Goal: Task Accomplishment & Management: Complete application form

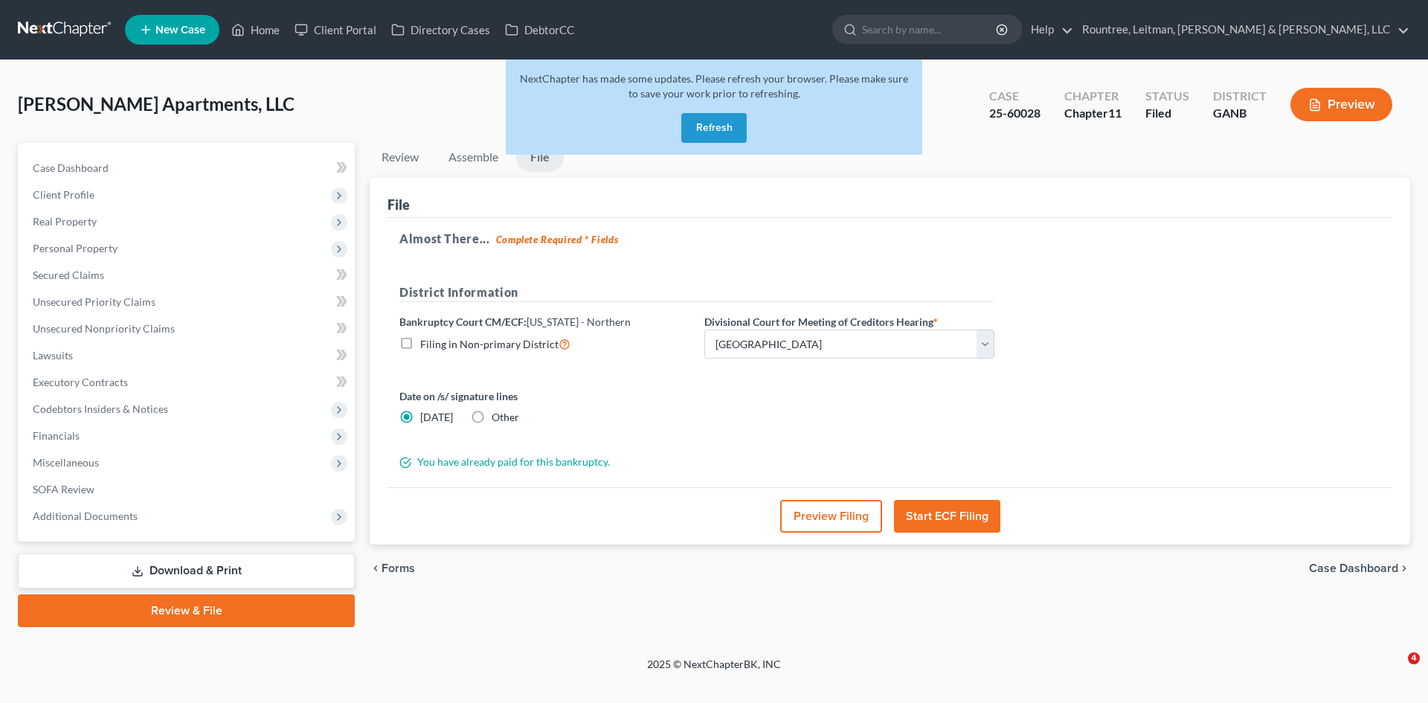
select select "0"
click at [712, 136] on button "Refresh" at bounding box center [713, 128] width 65 height 30
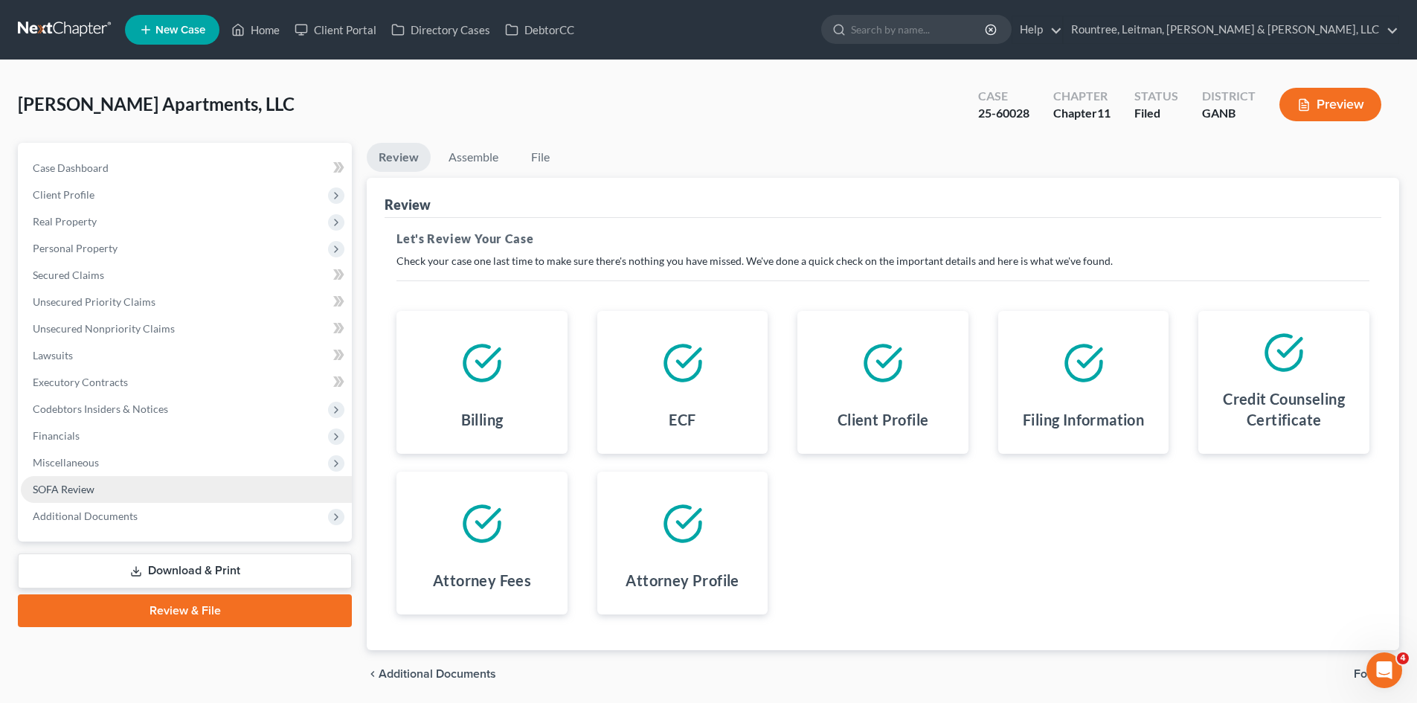
click at [75, 486] on span "SOFA Review" at bounding box center [64, 489] width 62 height 13
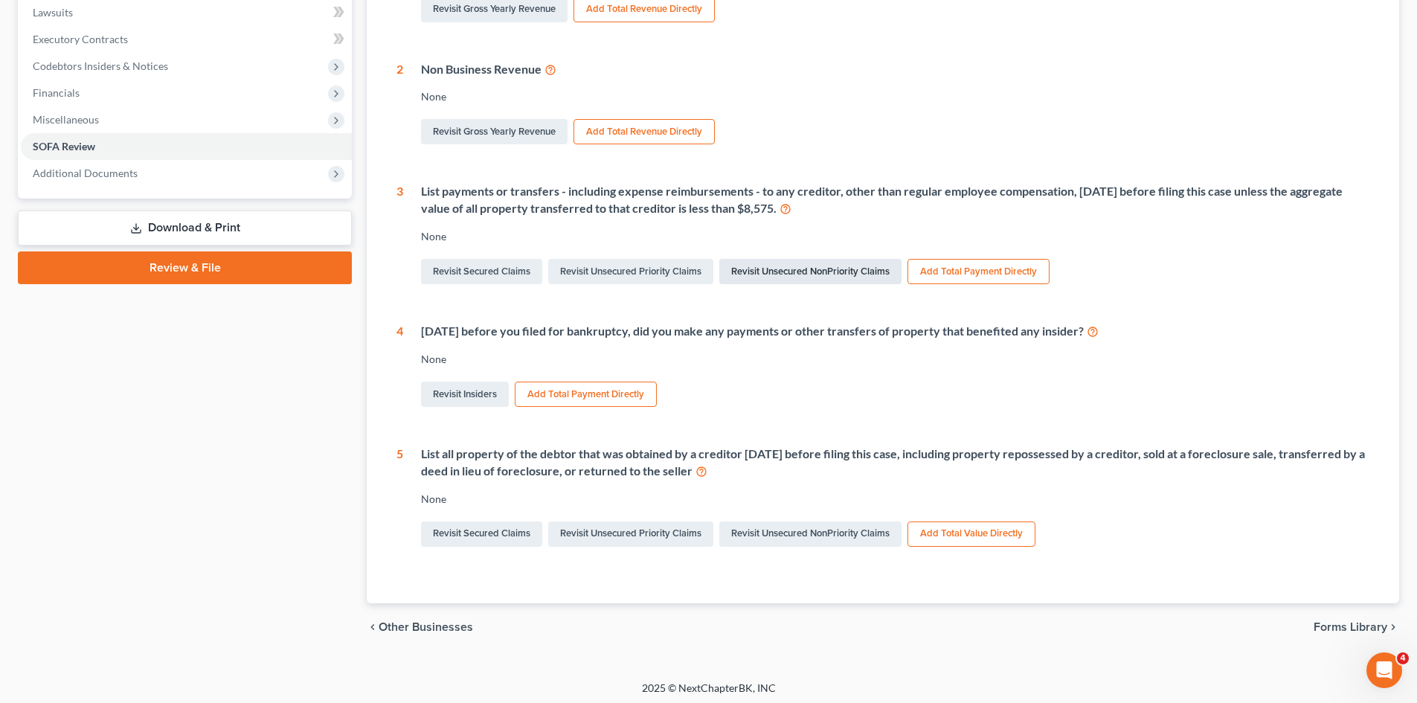
scroll to position [347, 0]
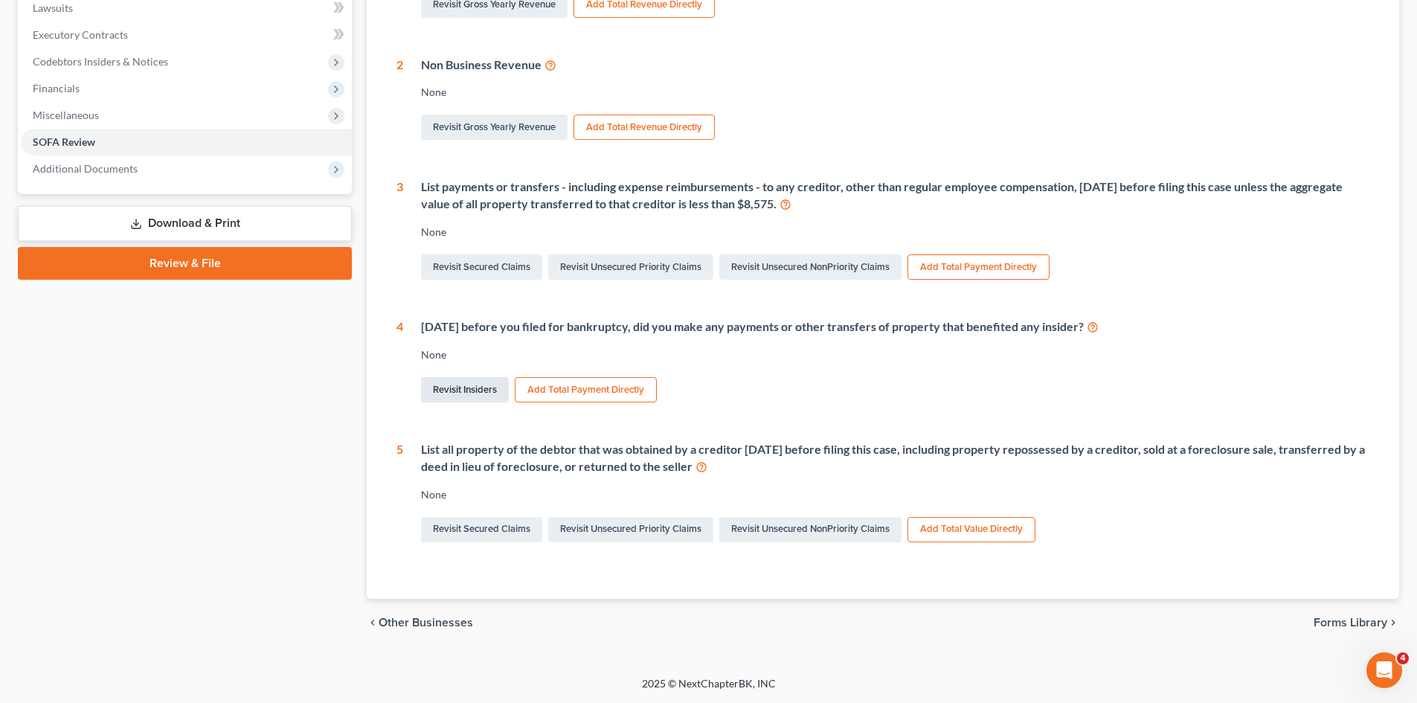
click at [458, 393] on link "Revisit Insiders" at bounding box center [465, 389] width 88 height 25
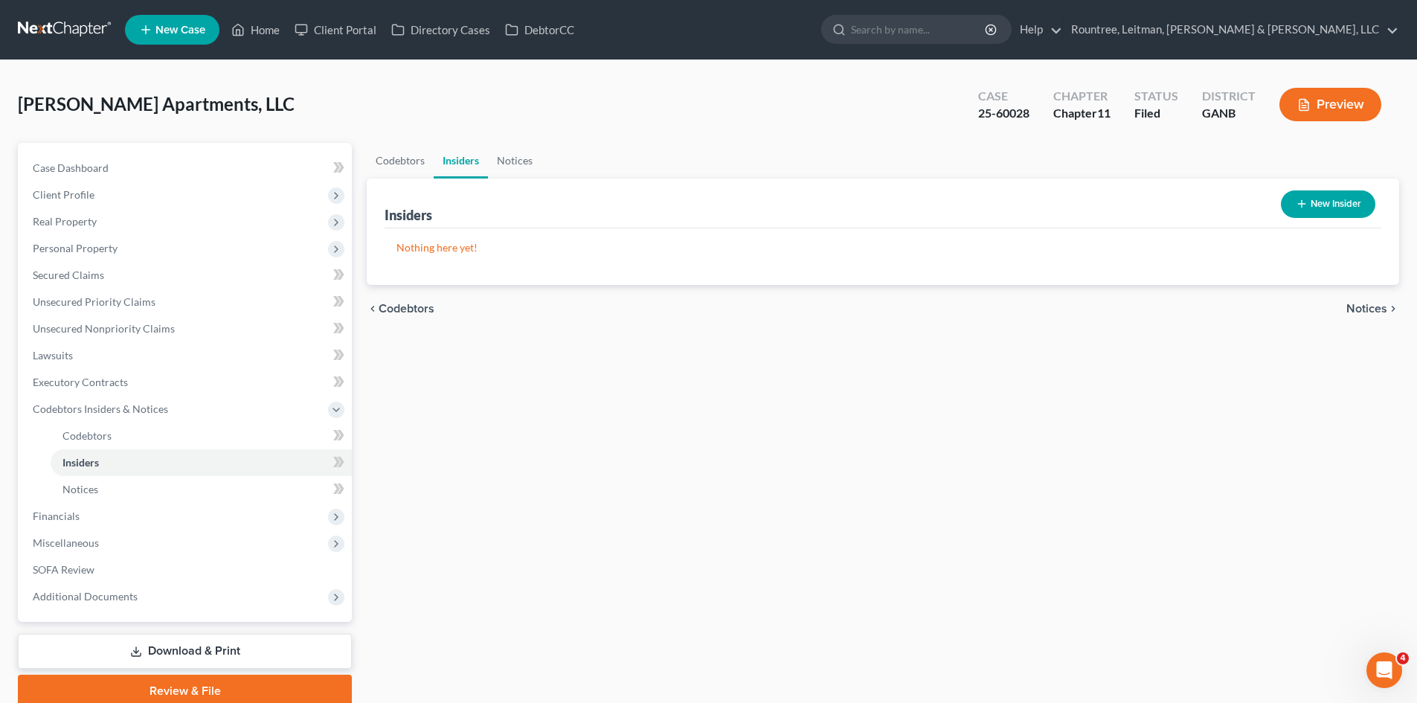
click at [1352, 199] on button "New Insider" at bounding box center [1328, 204] width 94 height 28
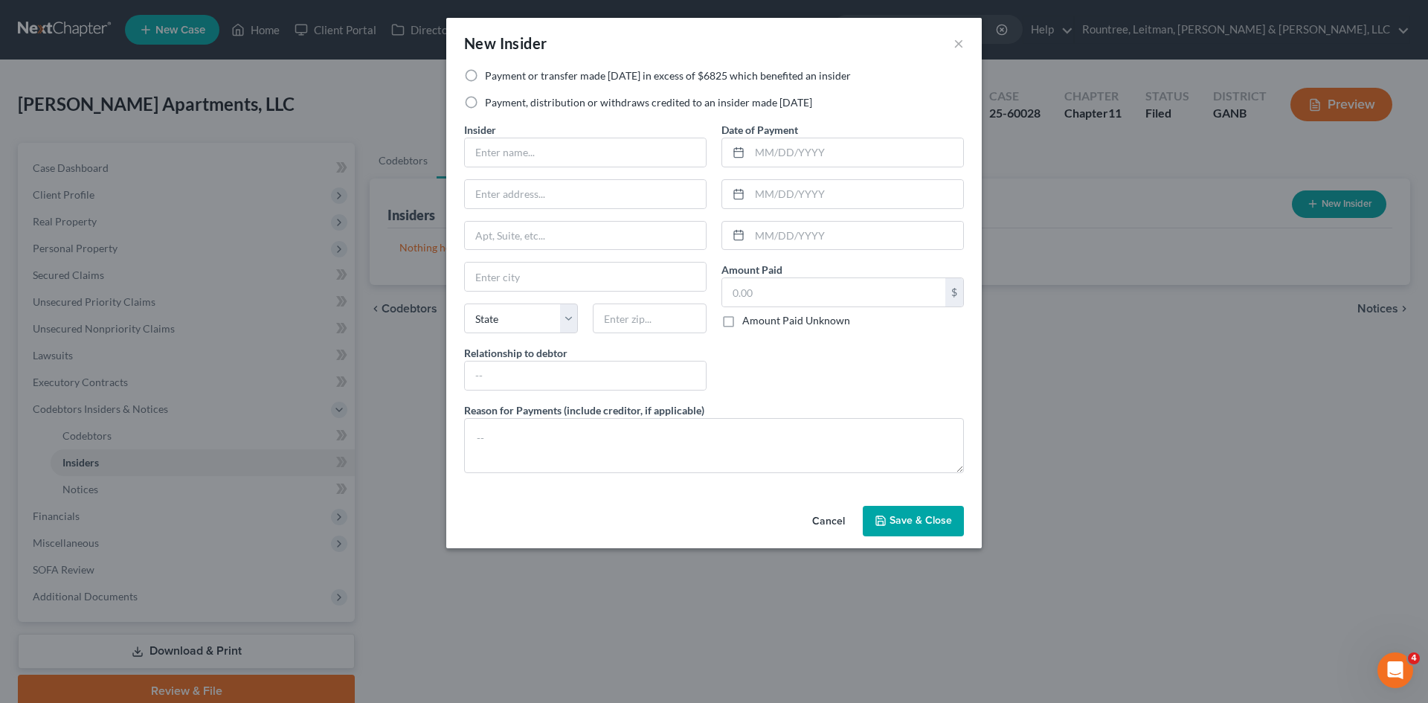
drag, startPoint x: 836, startPoint y: 522, endPoint x: 1190, endPoint y: 290, distance: 424.1
click at [836, 522] on button "Cancel" at bounding box center [829, 522] width 57 height 30
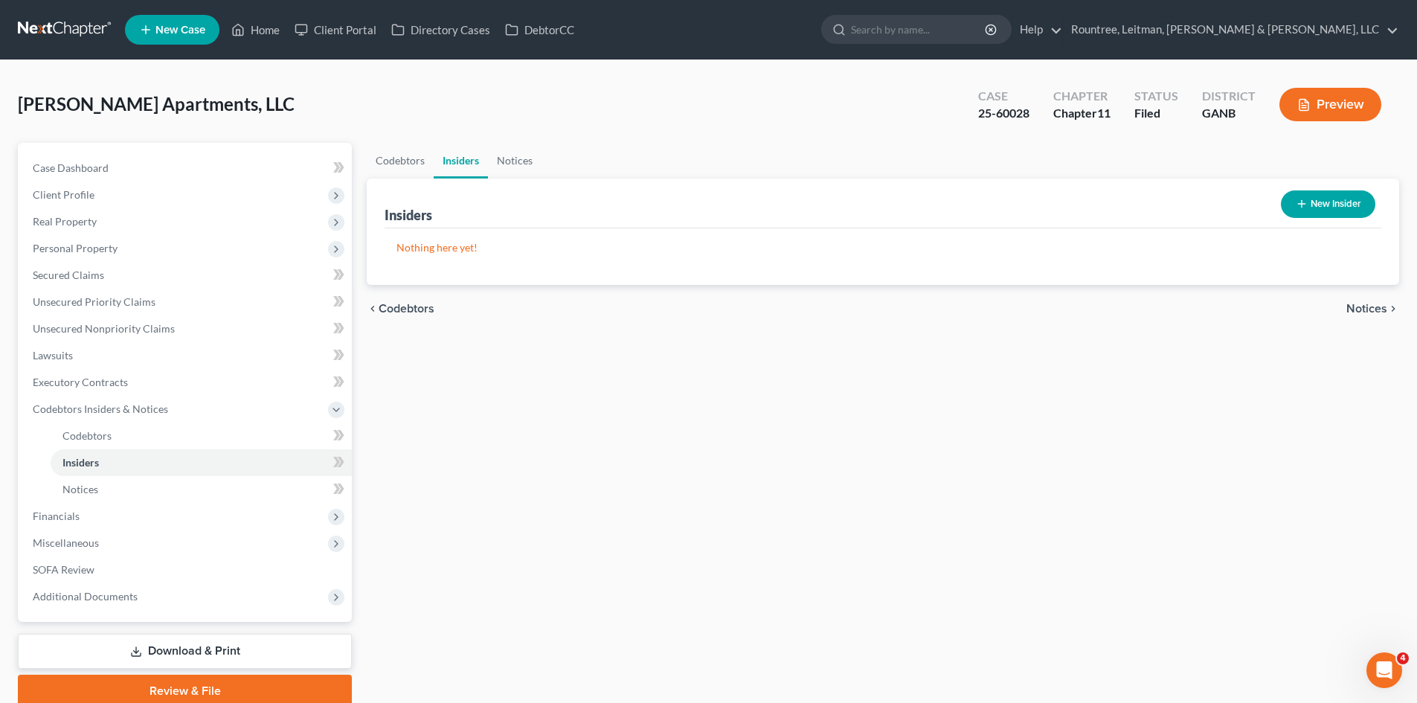
click at [1340, 103] on button "Preview" at bounding box center [1331, 104] width 102 height 33
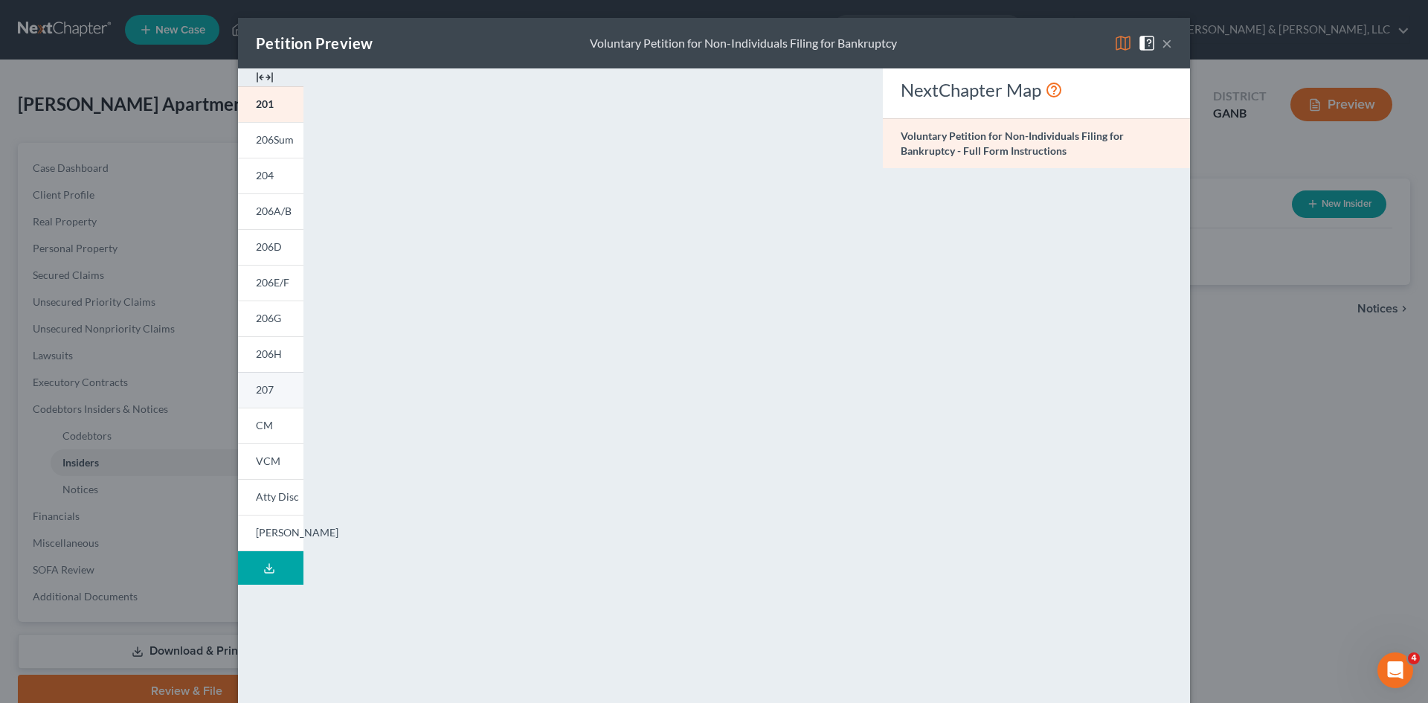
click at [257, 385] on span "207" at bounding box center [265, 389] width 18 height 13
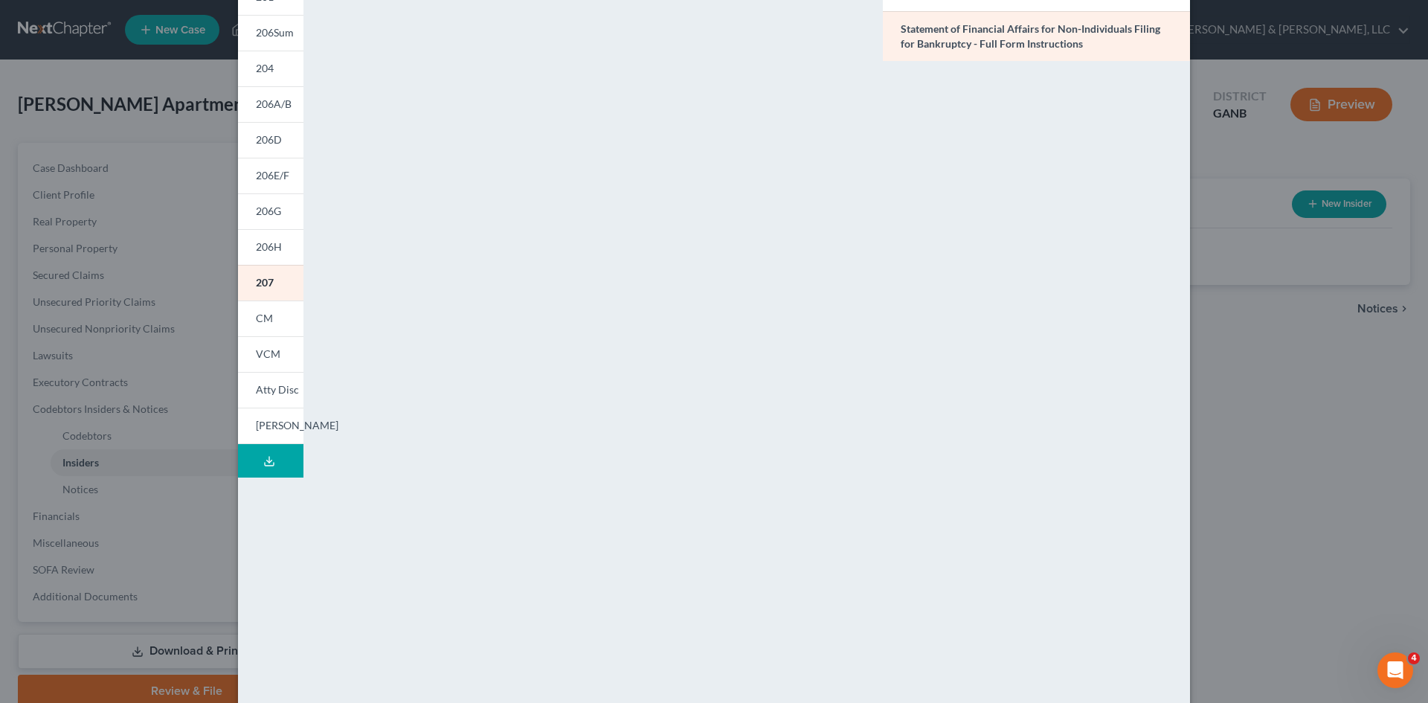
scroll to position [136, 0]
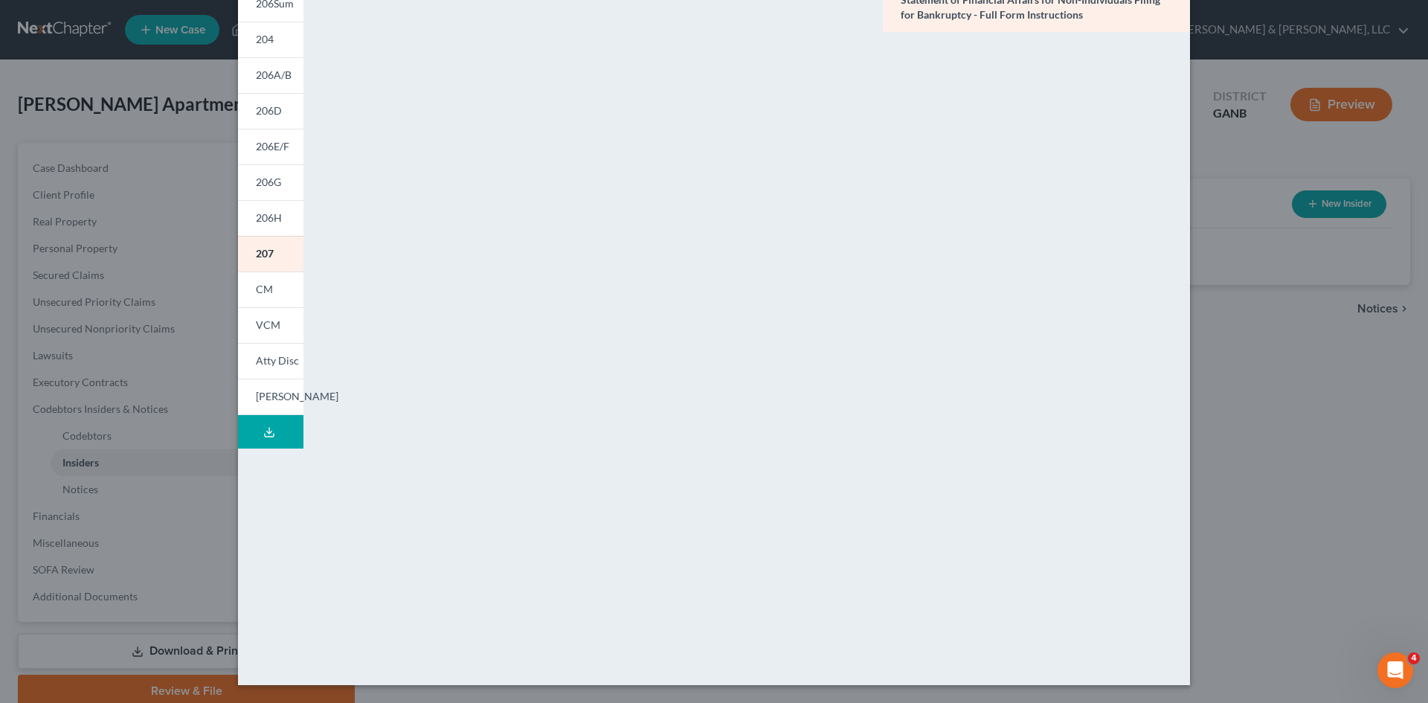
click at [126, 75] on div "Petition Preview Statement of Financial Affairs for Non-Individuals Filing for …" at bounding box center [714, 351] width 1428 height 703
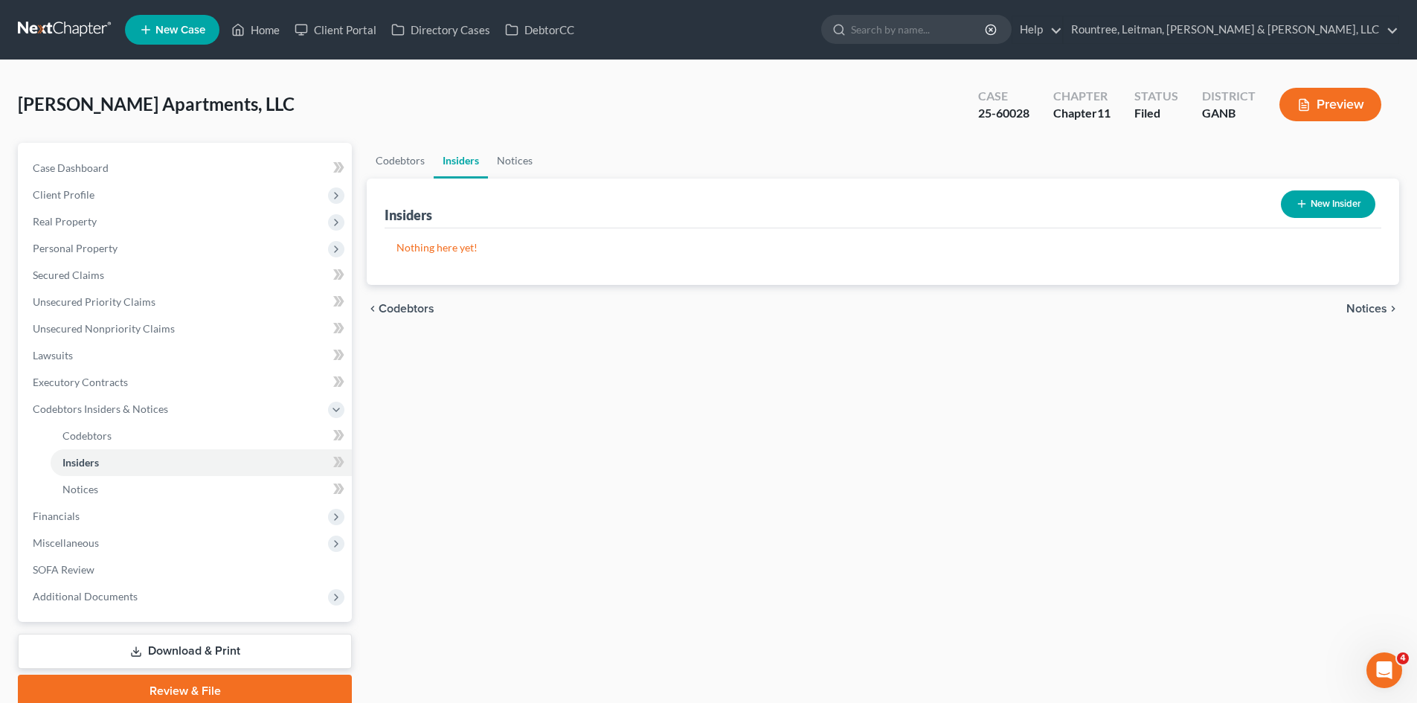
click at [1330, 196] on button "New Insider" at bounding box center [1328, 204] width 94 height 28
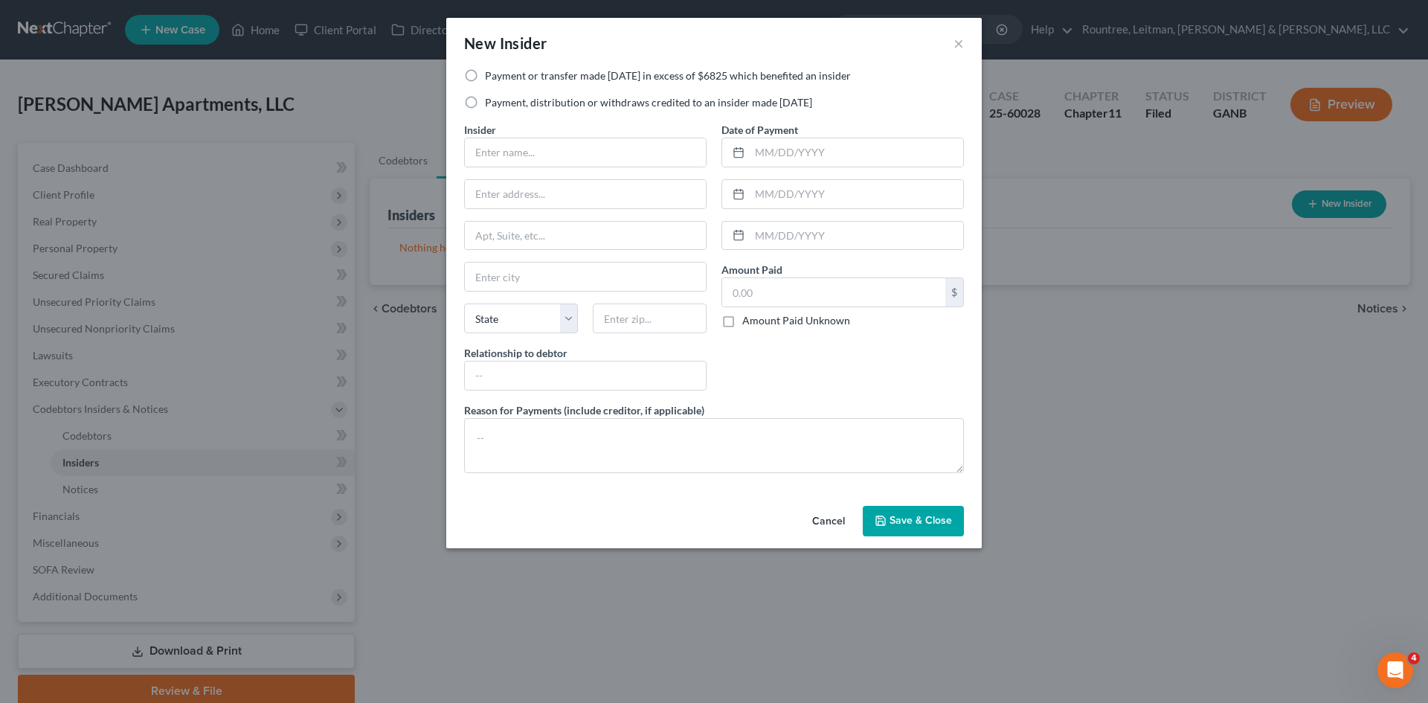
click at [485, 103] on label "Payment, distribution or withdraws credited to an insider made [DATE]" at bounding box center [648, 102] width 327 height 15
click at [491, 103] on input "Payment, distribution or withdraws credited to an insider made [DATE]" at bounding box center [496, 100] width 10 height 10
radio input "true"
drag, startPoint x: 500, startPoint y: 147, endPoint x: 559, endPoint y: 160, distance: 60.1
click at [500, 147] on input "text" at bounding box center [585, 152] width 241 height 28
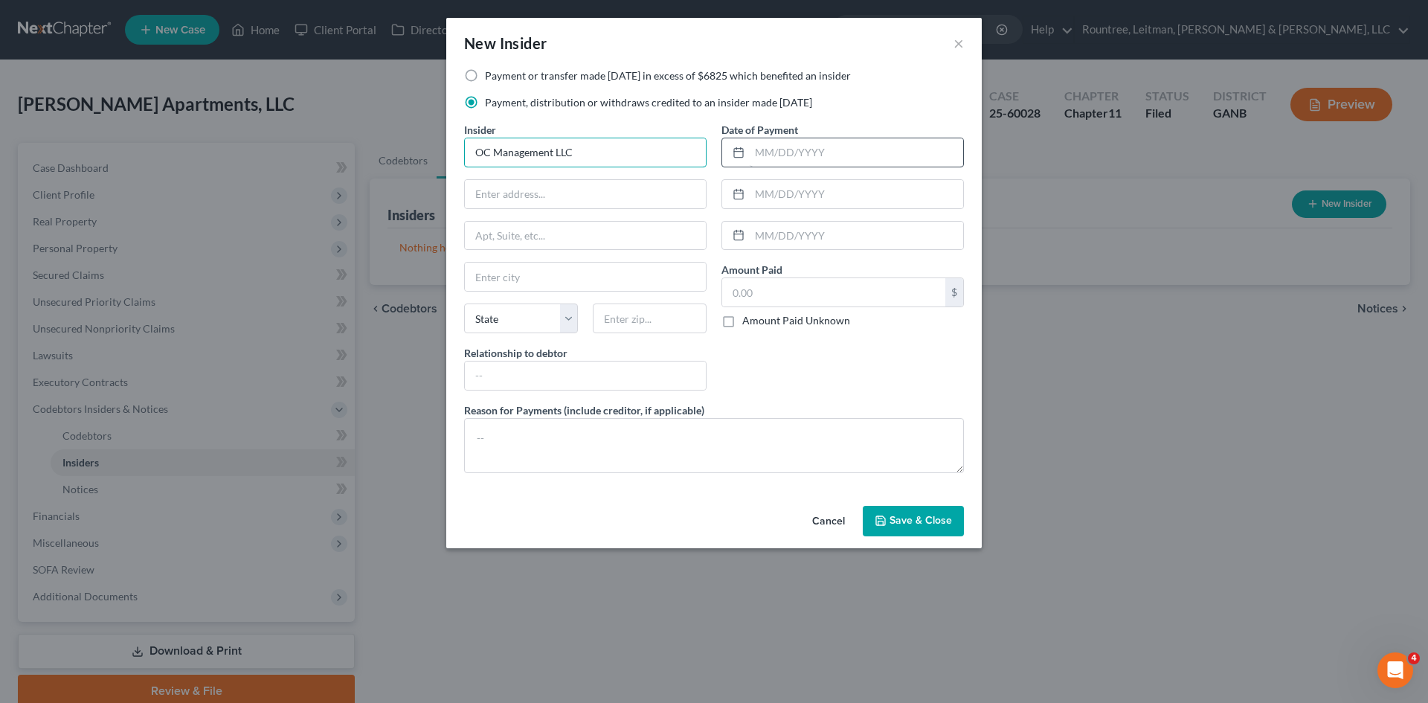
type input "OC Management LLC"
drag, startPoint x: 762, startPoint y: 151, endPoint x: 818, endPoint y: 165, distance: 57.6
click at [762, 151] on input "text" at bounding box center [857, 152] width 214 height 28
type input "[DATE]"
click at [887, 186] on input "text" at bounding box center [857, 194] width 214 height 28
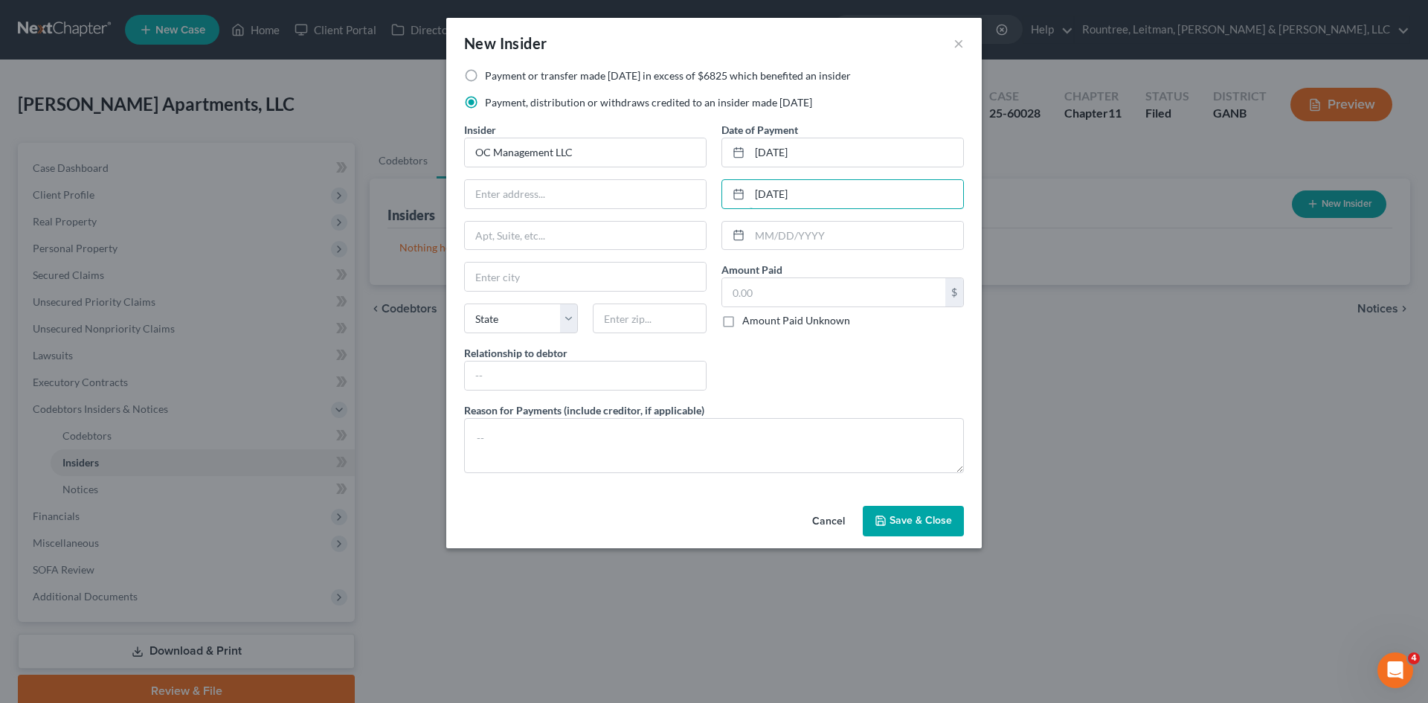
type input "[DATE]"
click at [800, 289] on input "text" at bounding box center [833, 292] width 223 height 28
type input "49,000"
click at [513, 373] on input "text" at bounding box center [585, 376] width 241 height 28
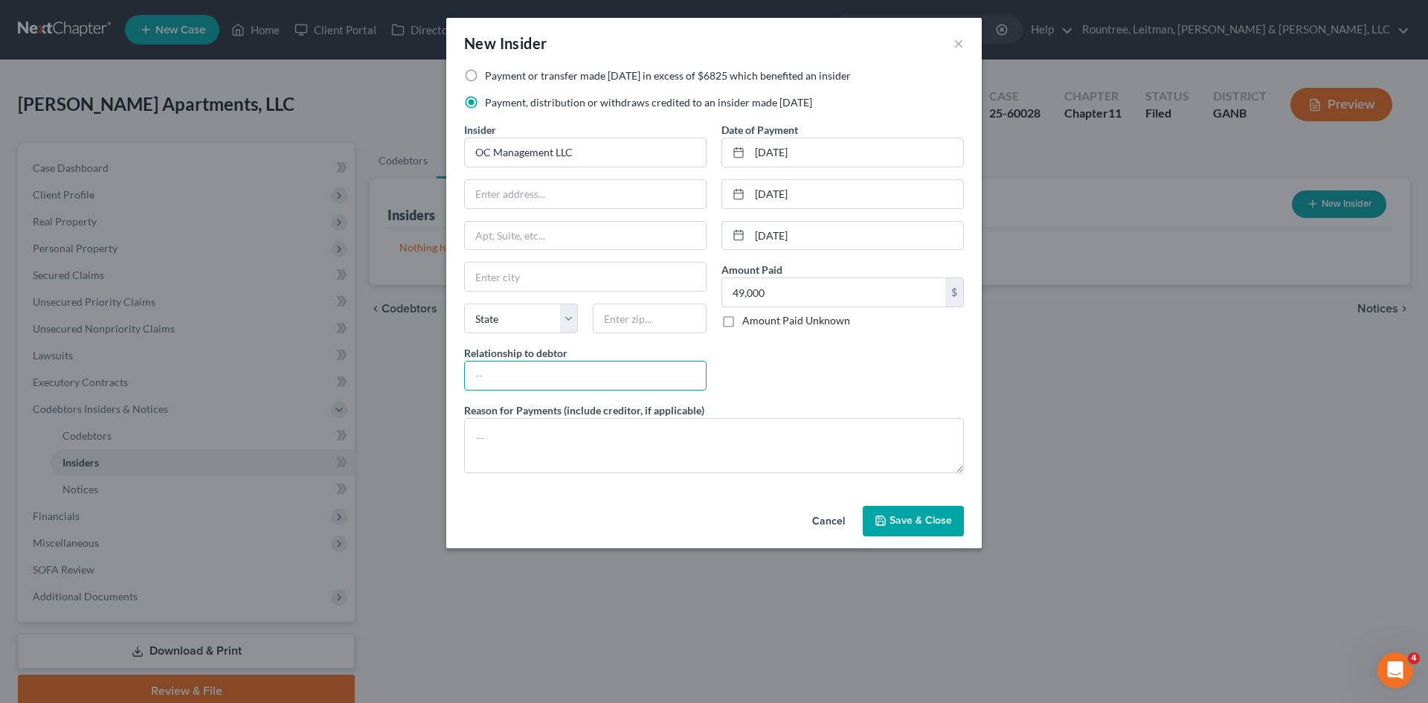
type input "Affiliate"
click at [505, 441] on textarea at bounding box center [714, 445] width 500 height 55
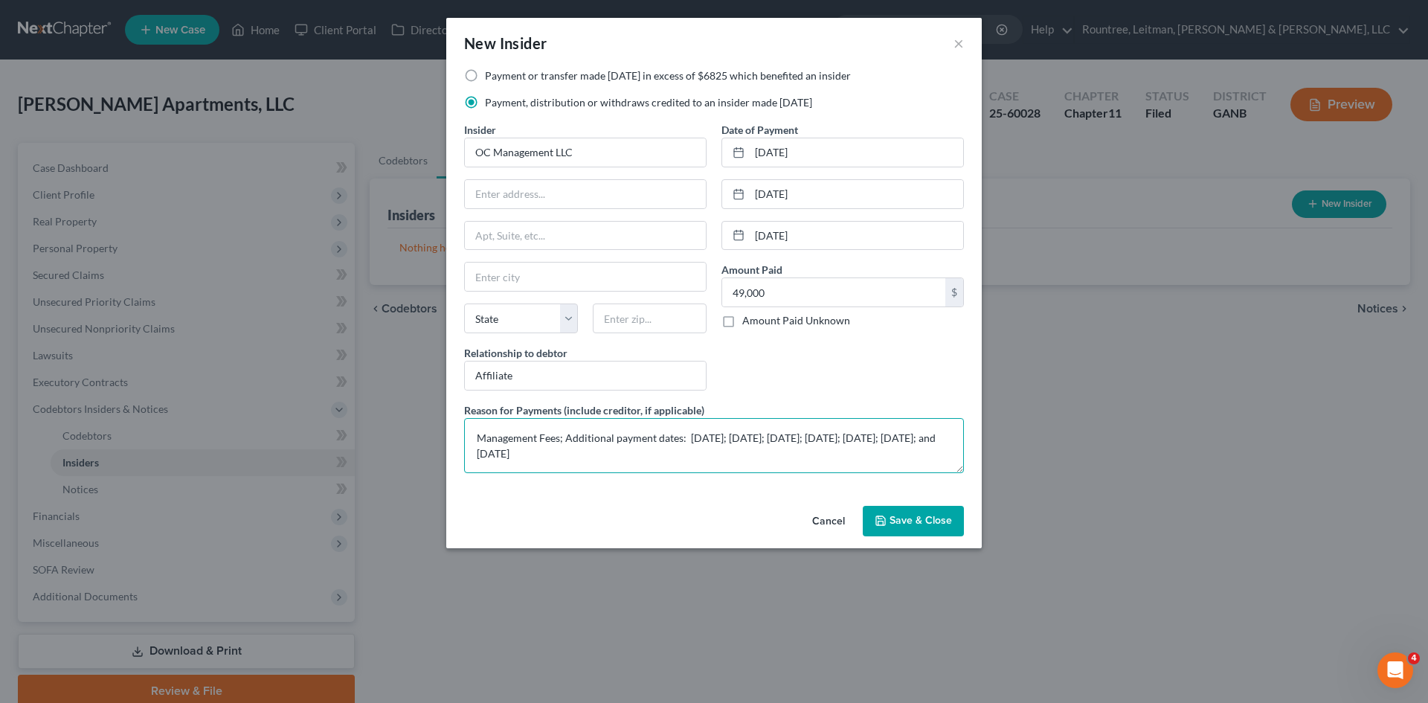
type textarea "Management Fees; Additional payment dates: [DATE]; [DATE]; [DATE]; [DATE]; [DAT…"
click at [915, 522] on span "Save & Close" at bounding box center [921, 521] width 62 height 13
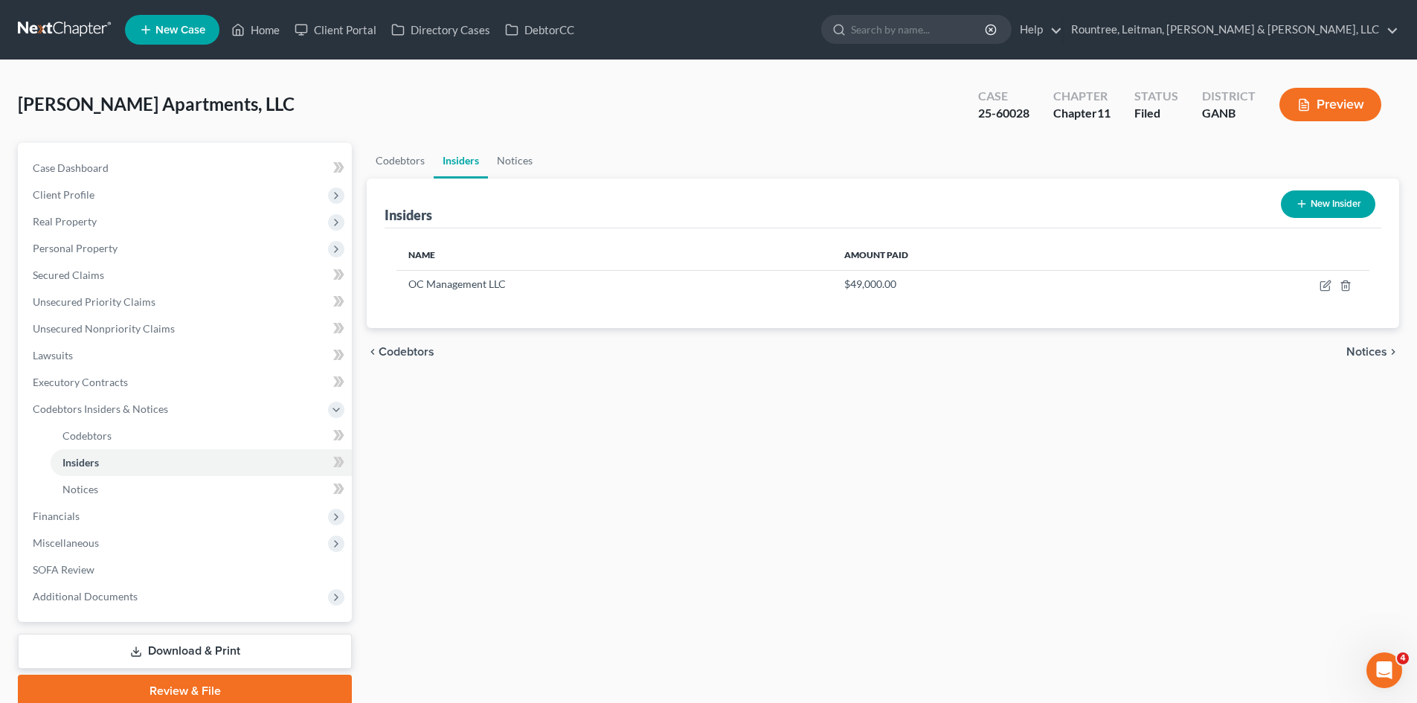
click at [1338, 103] on button "Preview" at bounding box center [1331, 104] width 102 height 33
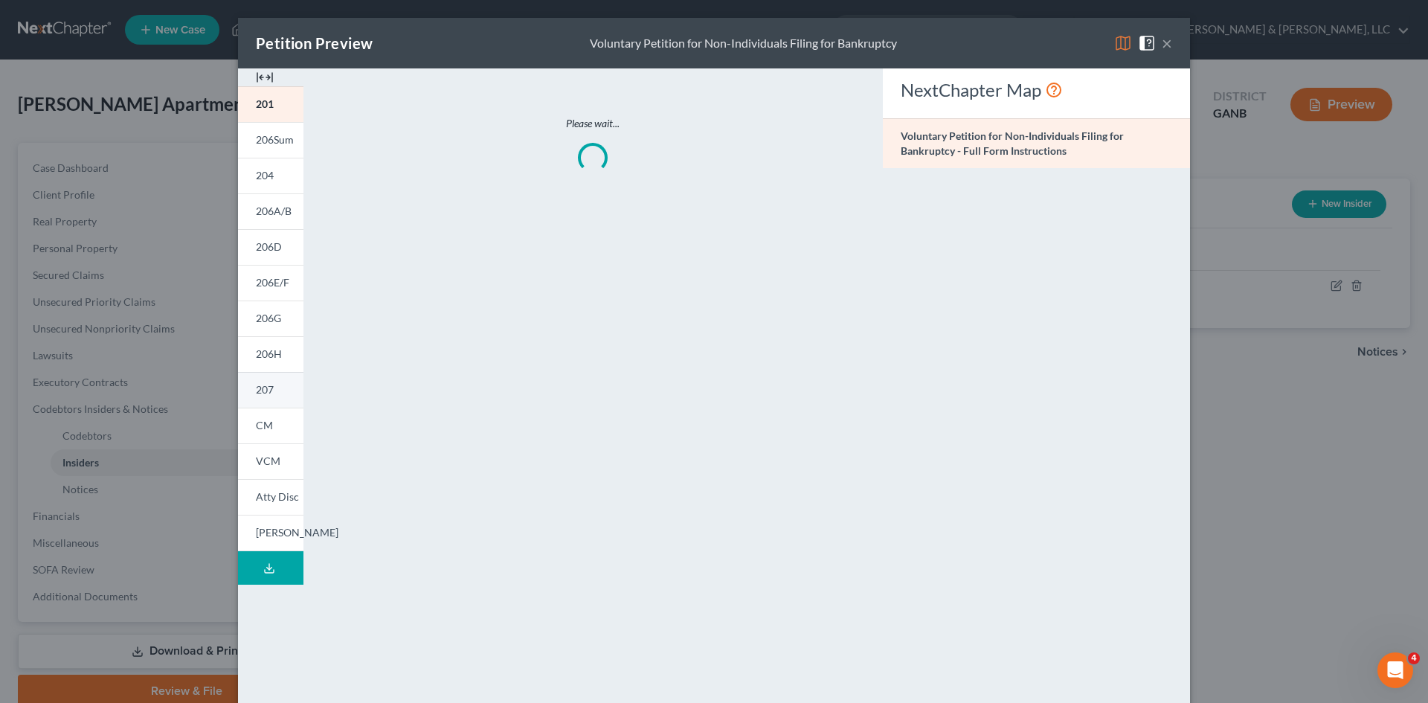
click at [267, 385] on span "207" at bounding box center [265, 389] width 18 height 13
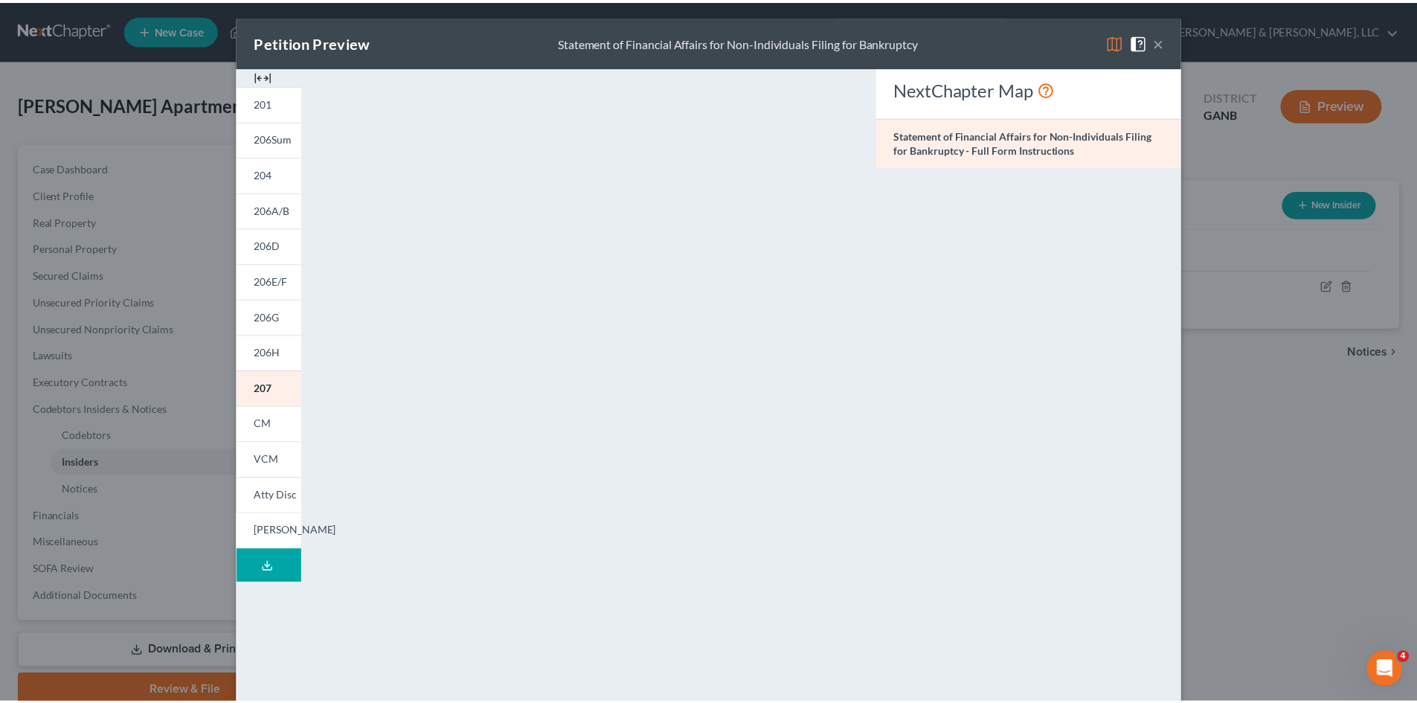
scroll to position [0, 0]
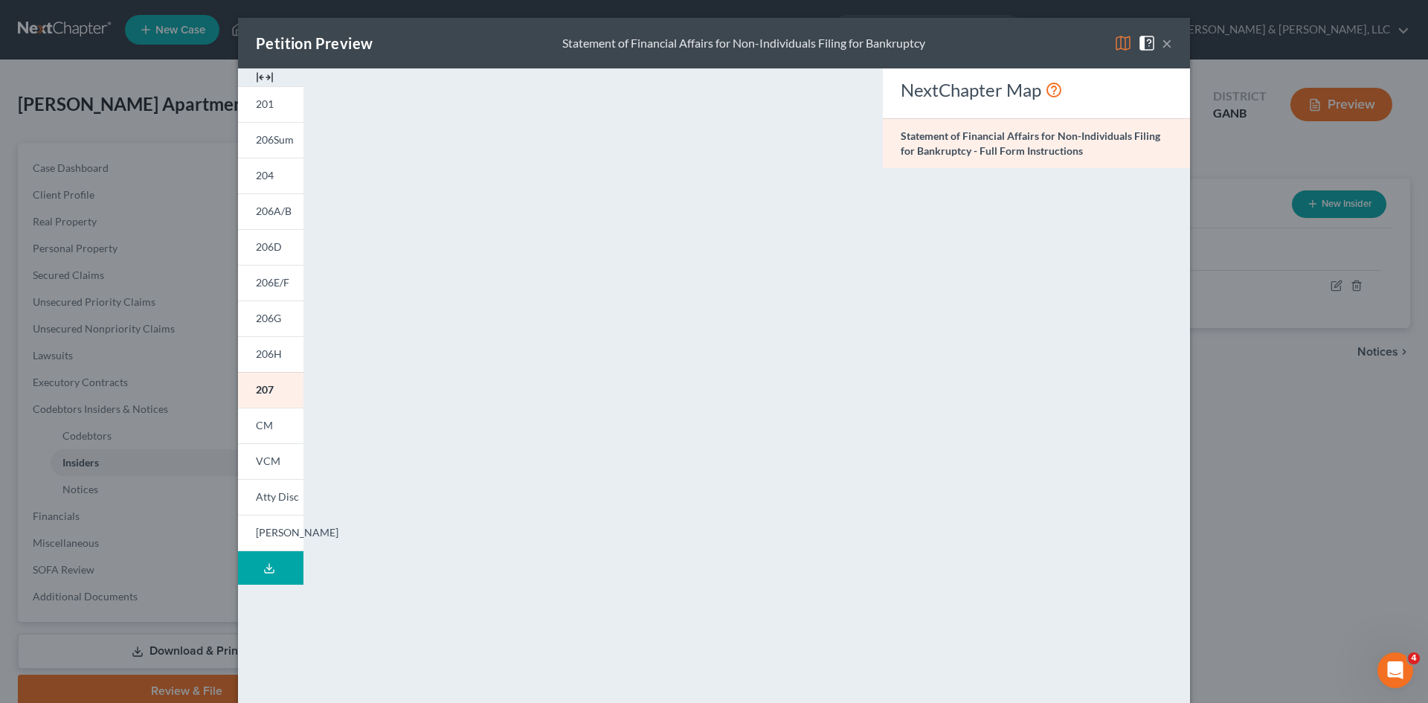
click at [1162, 43] on button "×" at bounding box center [1167, 43] width 10 height 18
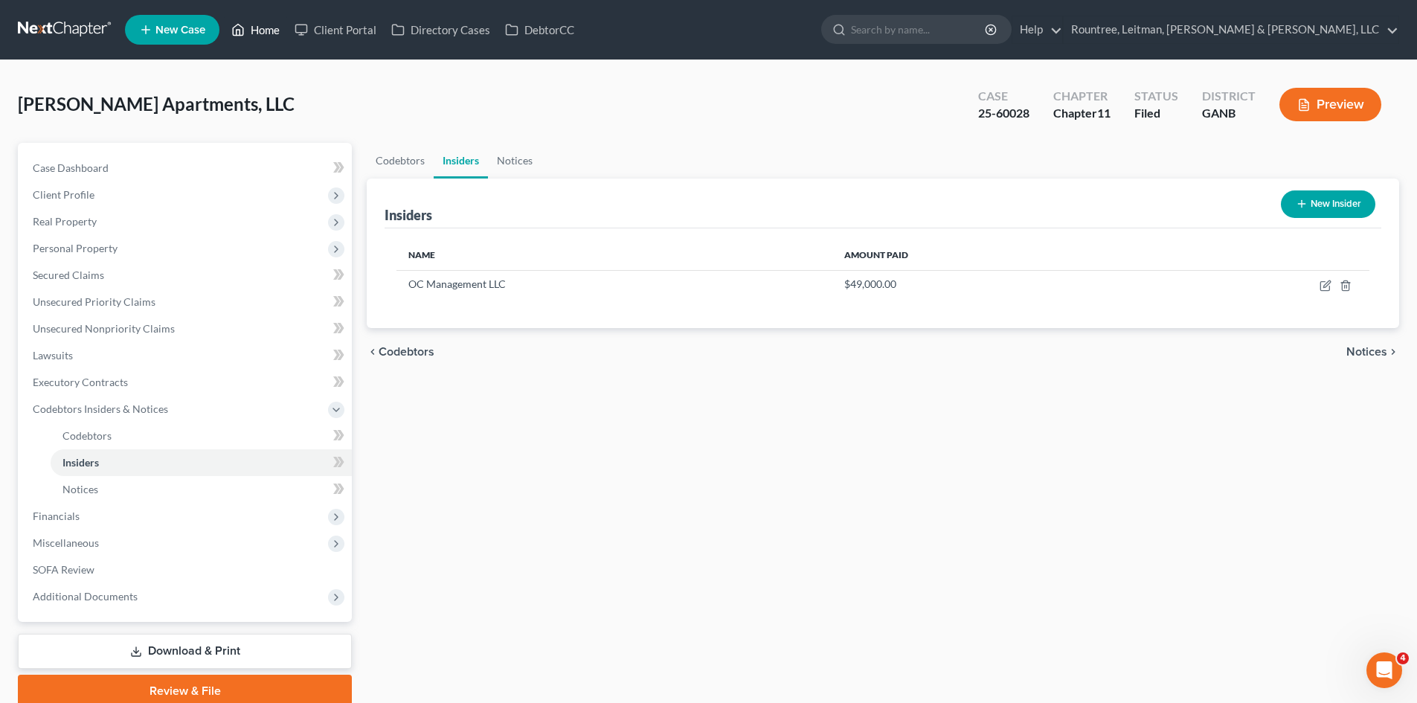
click at [272, 30] on link "Home" at bounding box center [255, 29] width 63 height 27
